Goal: Task Accomplishment & Management: Complete application form

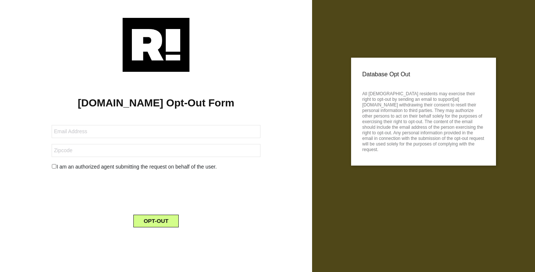
click at [170, 140] on form "I am an authorized agent submitting the request on behalf of the user. OPT-OUT" at bounding box center [156, 171] width 209 height 111
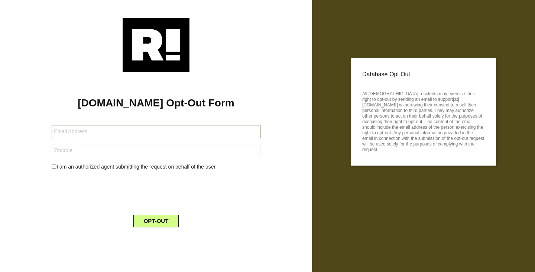
click at [169, 126] on input "text" at bounding box center [156, 131] width 209 height 13
type input "b"
type input "[EMAIL_ADDRESS][DOMAIN_NAME]"
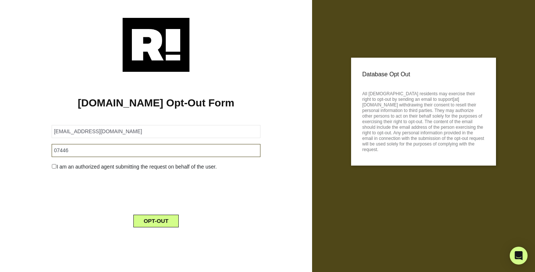
type input "07446"
click at [51, 162] on div "[DOMAIN_NAME] Opt-Out Form [EMAIL_ADDRESS][DOMAIN_NAME] 07446 I am an authorize…" at bounding box center [156, 152] width 301 height 161
click at [55, 165] on input "checkbox" at bounding box center [54, 166] width 5 height 4
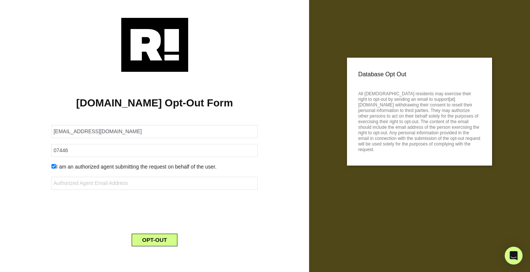
click at [52, 165] on input "checkbox" at bounding box center [53, 166] width 5 height 4
checkbox input "false"
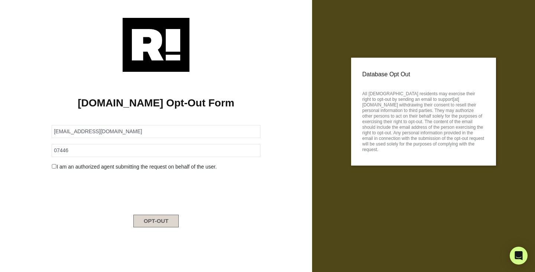
click at [155, 221] on button "OPT-OUT" at bounding box center [156, 220] width 46 height 13
